Goal: Transaction & Acquisition: Purchase product/service

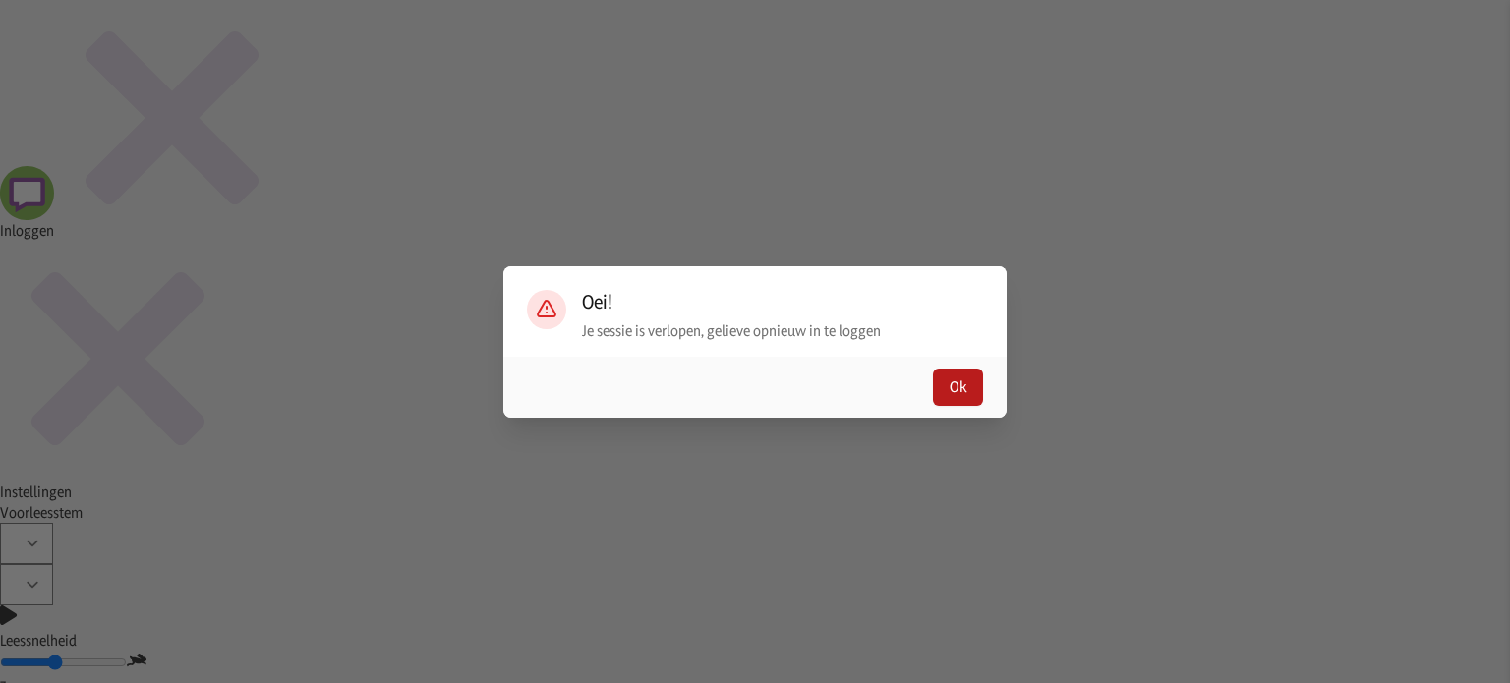
type input "[EMAIL_ADDRESS][DOMAIN_NAME]"
click at [971, 377] on button "Ok" at bounding box center [958, 387] width 50 height 37
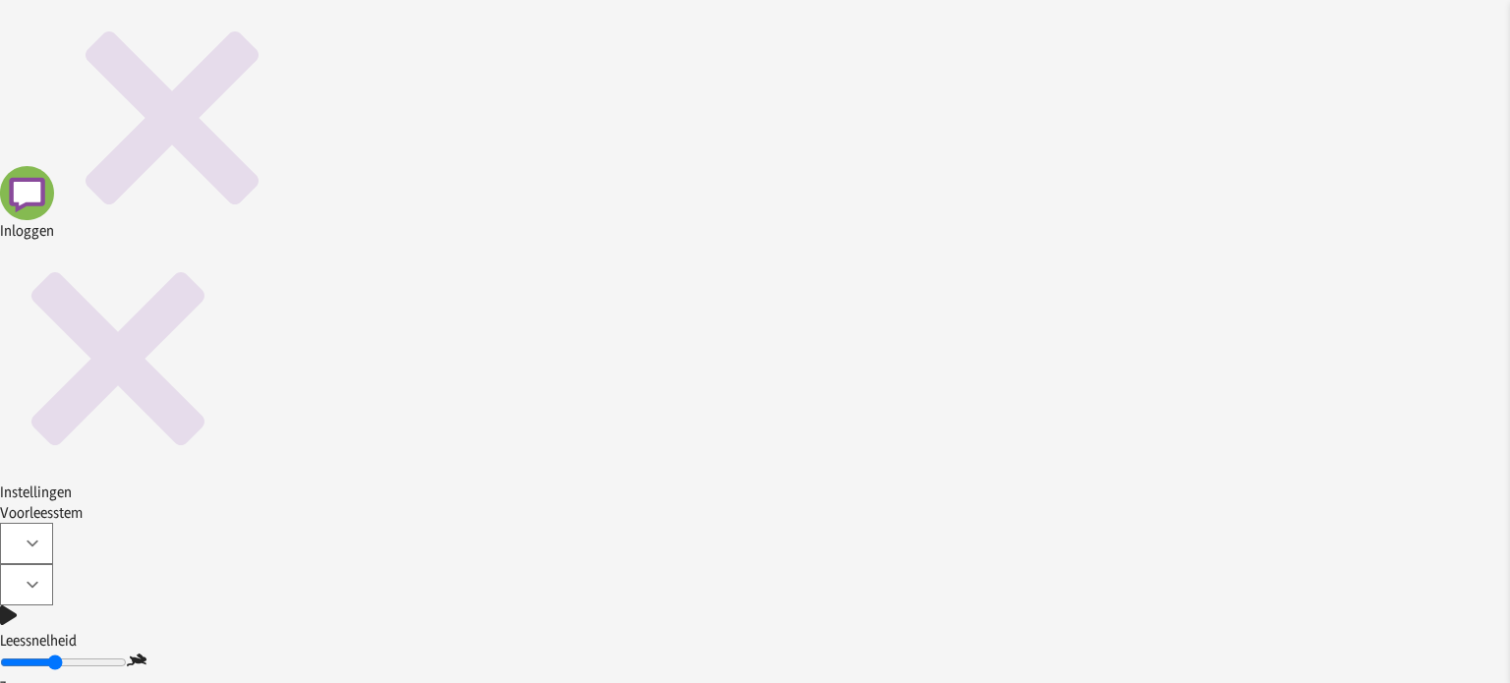
type input "[EMAIL_ADDRESS][DOMAIN_NAME]"
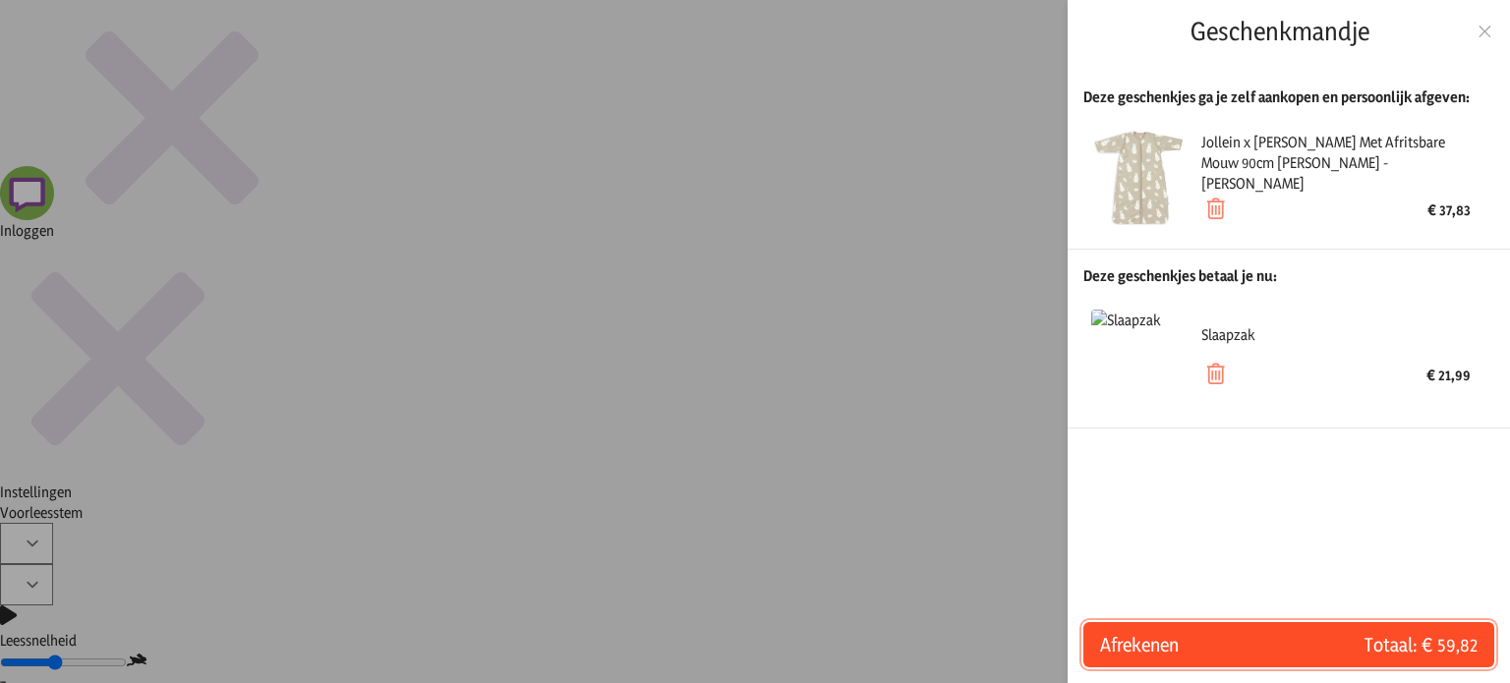
click at [1325, 648] on span "Totaal: € 59,82" at bounding box center [1383, 645] width 189 height 28
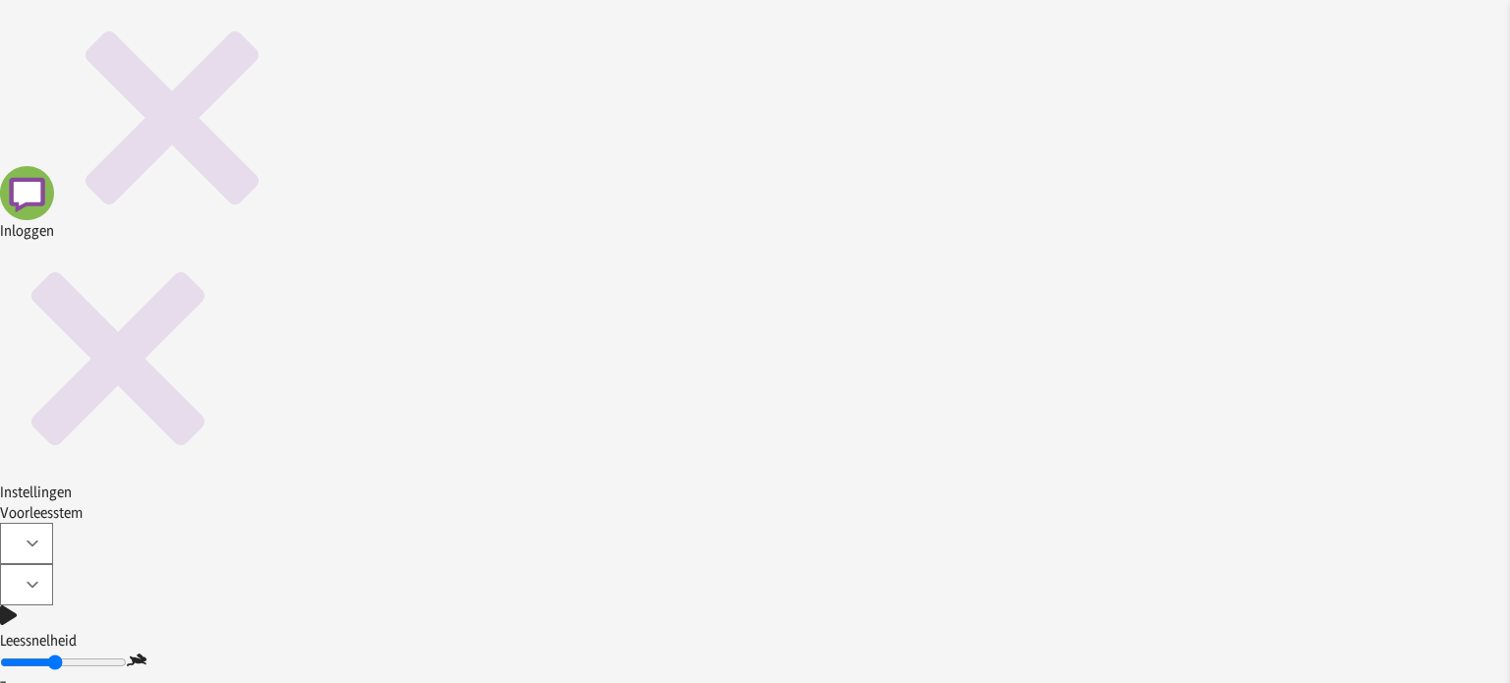
scroll to position [507, 0]
type input "Anke"
type input "[EMAIL_ADDRESS][DOMAIN_NAME]"
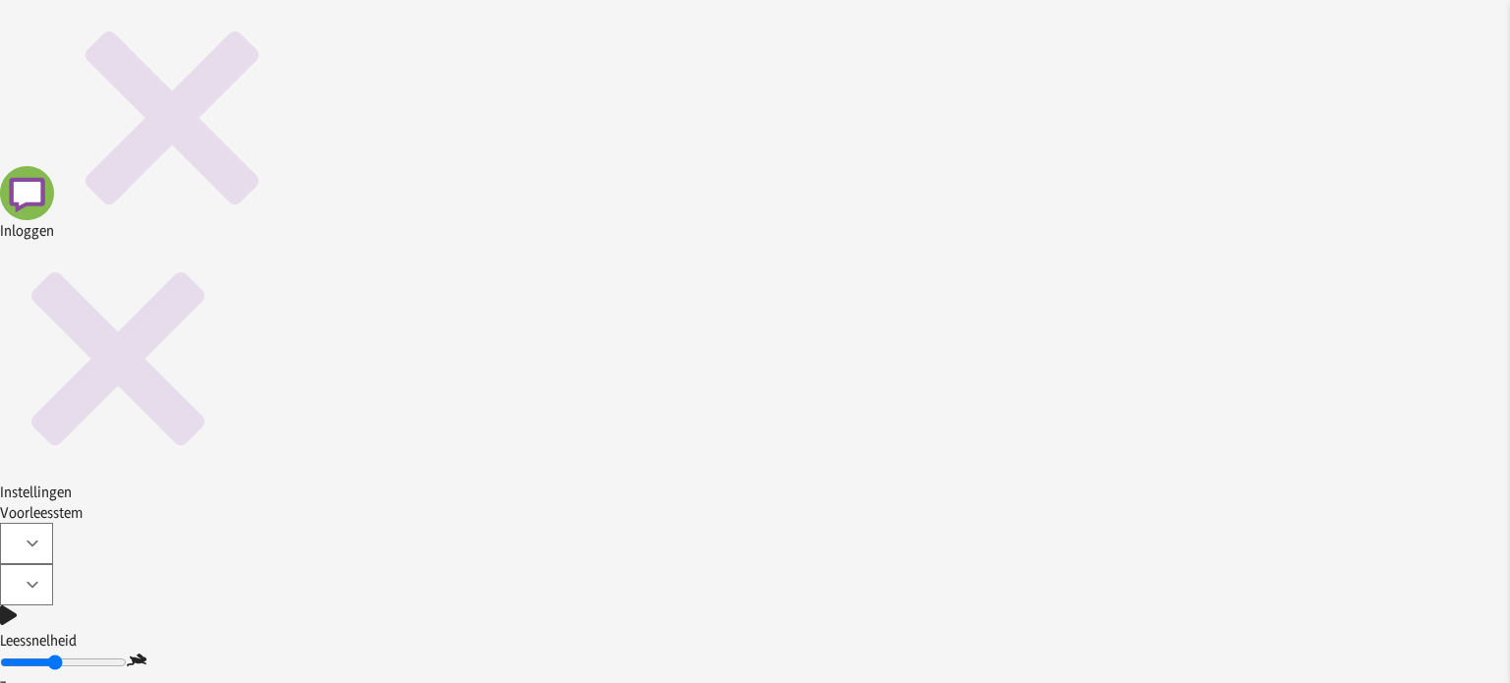
type textarea "testje"
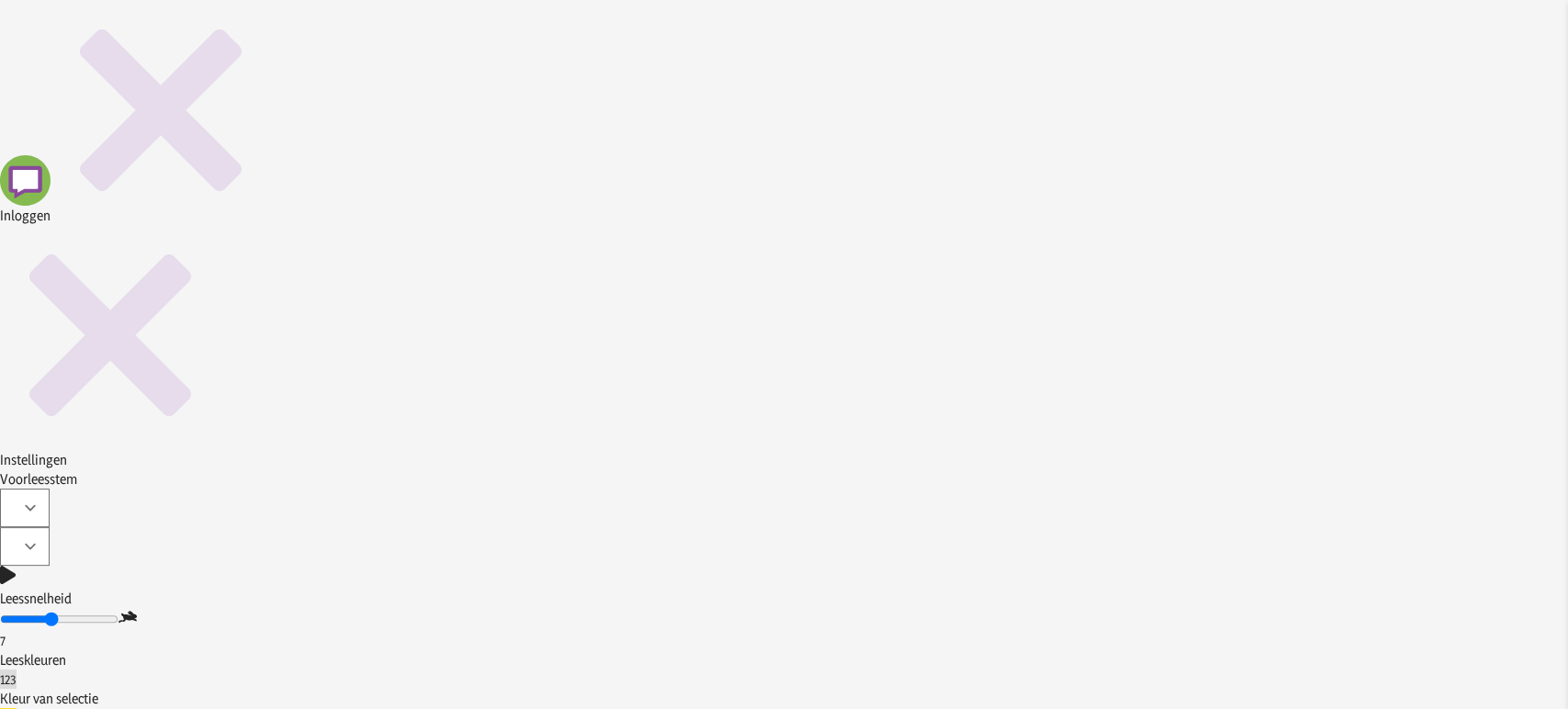
scroll to position [78, 0]
